Goal: Use online tool/utility: Utilize a website feature to perform a specific function

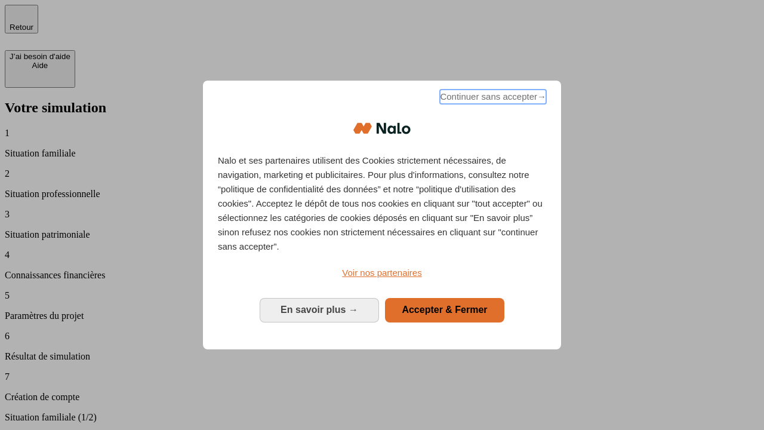
click at [492, 99] on span "Continuer sans accepter →" at bounding box center [493, 97] width 106 height 14
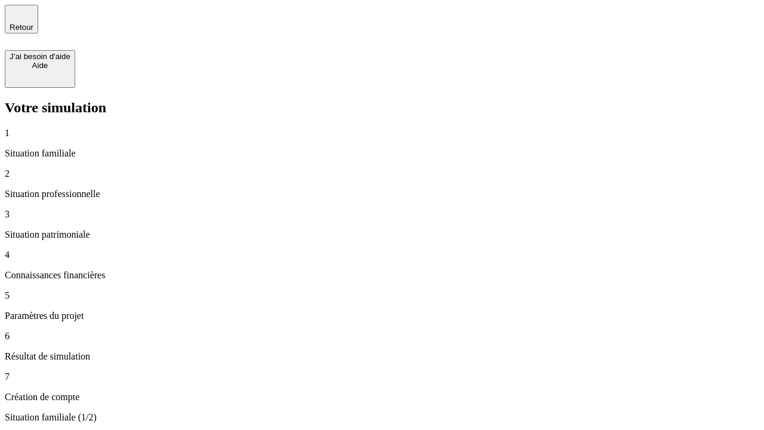
type input "30 000"
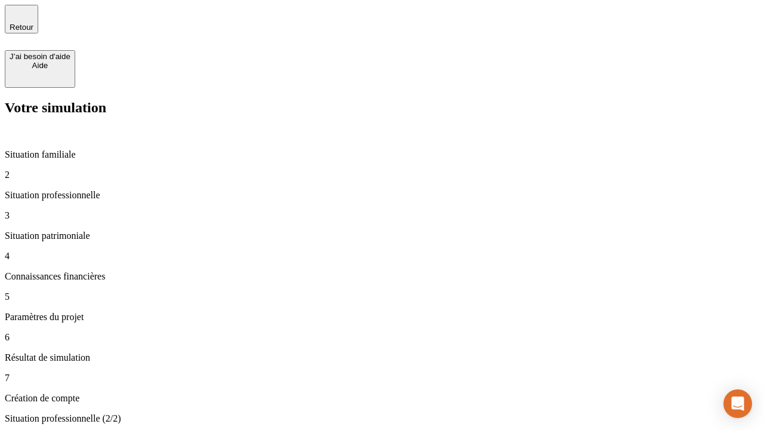
type input "1 000"
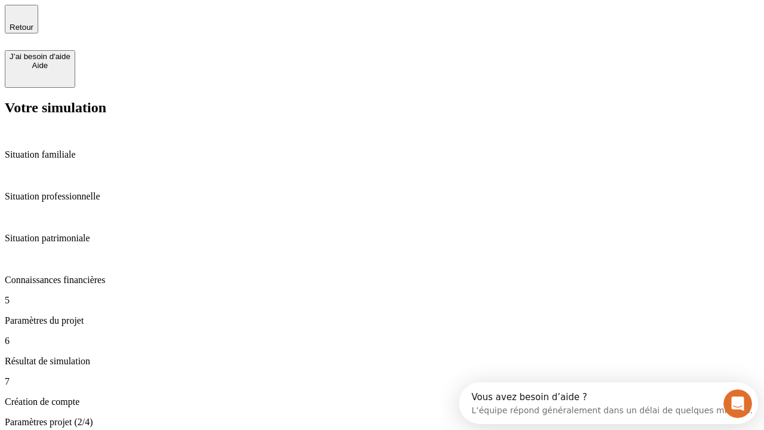
type input "65"
type input "5 000"
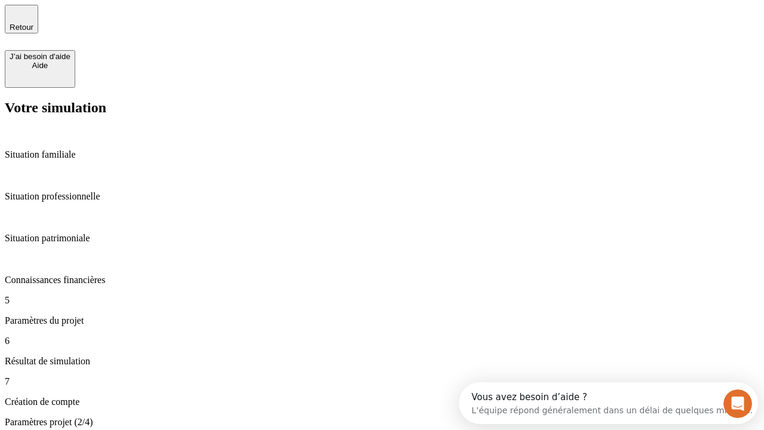
type input "640"
